Goal: Transaction & Acquisition: Purchase product/service

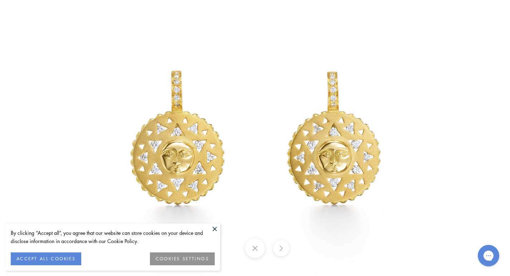
click at [158, 175] on img at bounding box center [255, 141] width 419 height 419
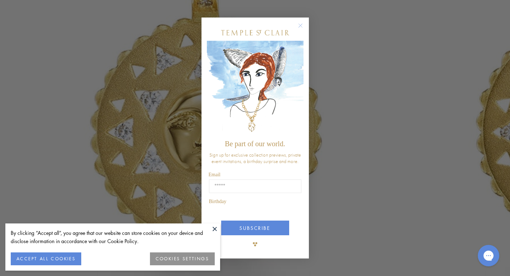
click at [119, 98] on div "Close dialog Be part of our world. Sign up for exclusive collection previews, p…" at bounding box center [255, 138] width 510 height 276
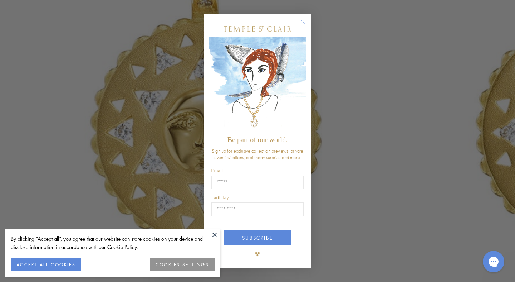
click at [230, 134] on div "Be part of our world." at bounding box center [257, 138] width 97 height 12
click at [282, 170] on p "Email" at bounding box center [258, 170] width 94 height 6
click at [191, 196] on div "Close dialog Be part of our world. Sign up for exclusive collection previews, p…" at bounding box center [257, 141] width 515 height 282
click at [88, 44] on div "Close dialog Be part of our world. Sign up for exclusive collection previews, p…" at bounding box center [257, 141] width 515 height 282
click at [168, 107] on div "Close dialog Be part of our world. Sign up for exclusive collection previews, p…" at bounding box center [257, 141] width 515 height 282
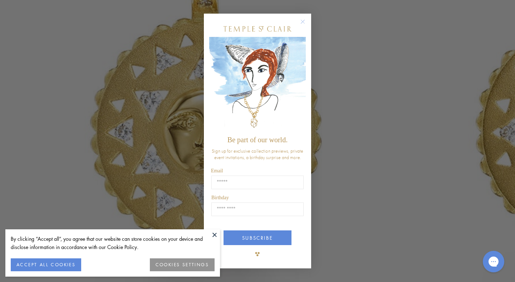
click at [157, 155] on div "Close dialog Be part of our world. Sign up for exclusive collection previews, p…" at bounding box center [257, 141] width 515 height 282
click at [178, 138] on div "Close dialog Be part of our world. Sign up for exclusive collection previews, p…" at bounding box center [257, 141] width 515 height 282
click at [173, 89] on div "Close dialog Be part of our world. Sign up for exclusive collection previews, p…" at bounding box center [257, 141] width 515 height 282
click at [255, 167] on div "Email" at bounding box center [257, 169] width 97 height 11
click at [509, 113] on div "Close dialog Be part of our world. Sign up for exclusive collection previews, p…" at bounding box center [257, 141] width 515 height 282
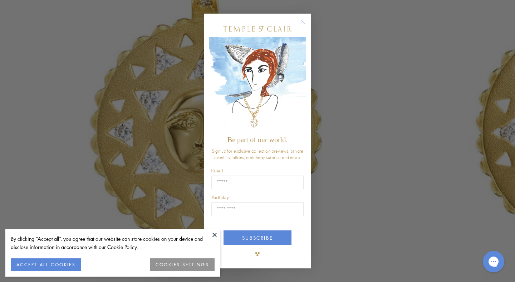
click at [358, 126] on div "Close dialog Be part of our world. Sign up for exclusive collection previews, p…" at bounding box center [257, 141] width 515 height 282
